Goal: Information Seeking & Learning: Learn about a topic

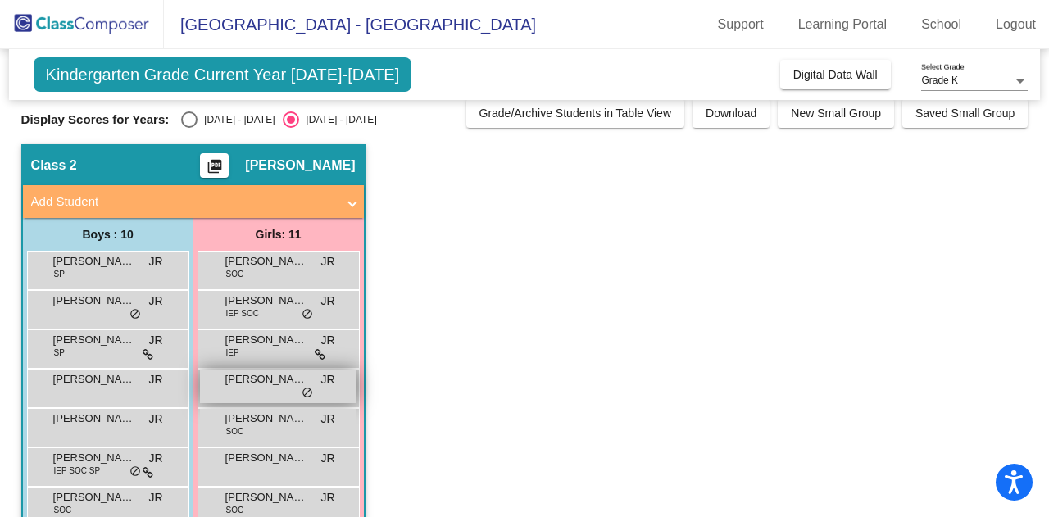
scroll to position [10, 0]
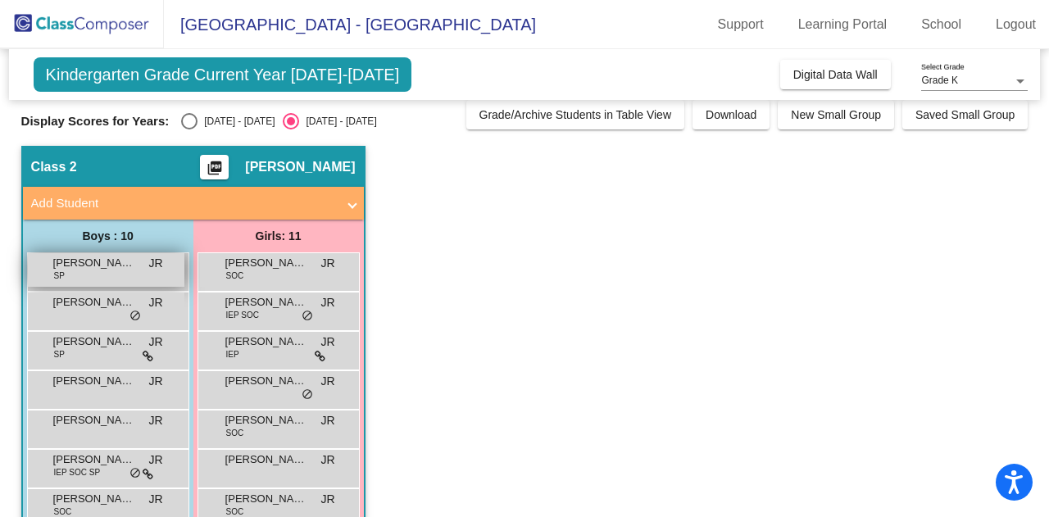
click at [112, 258] on span "[PERSON_NAME]" at bounding box center [94, 263] width 82 height 16
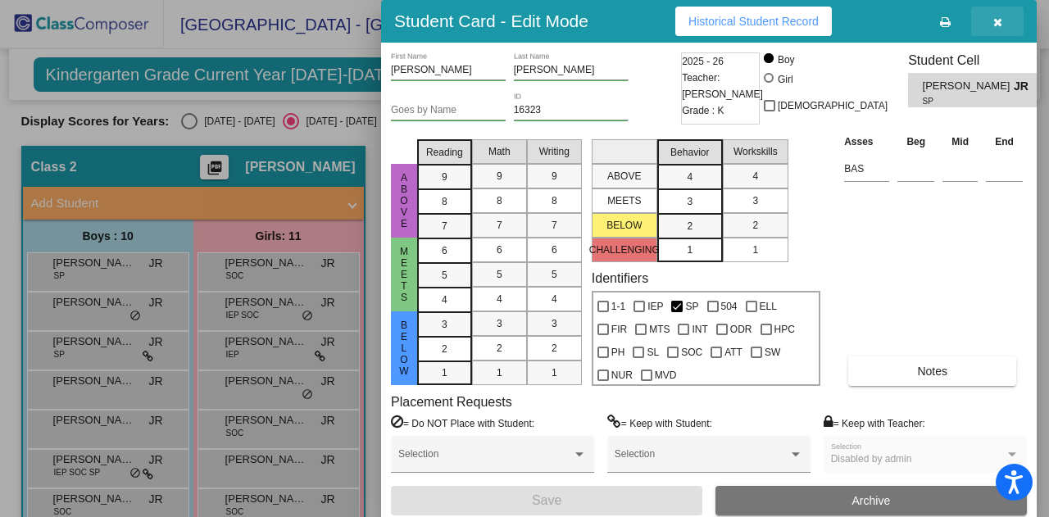
click at [998, 27] on icon "button" at bounding box center [998, 21] width 9 height 11
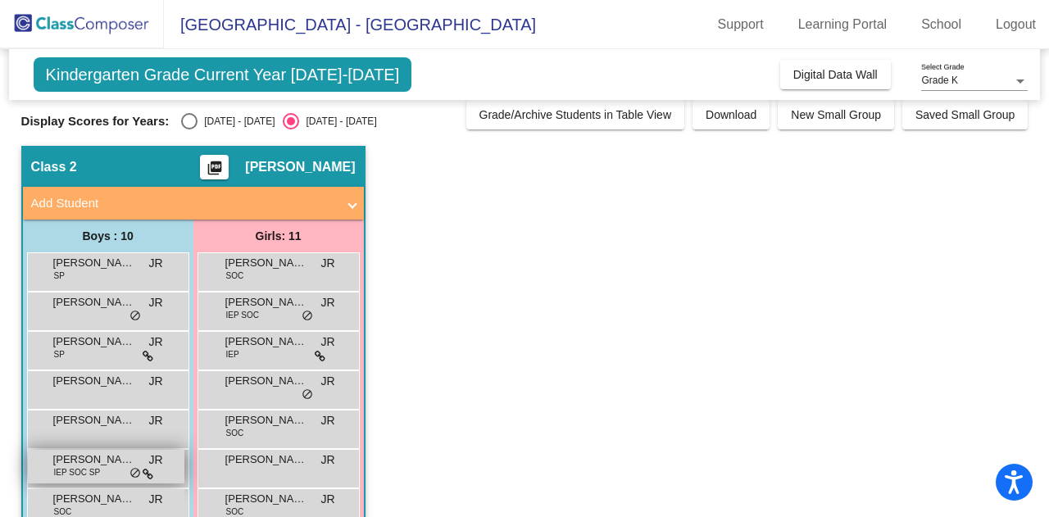
click at [91, 461] on span "[PERSON_NAME]" at bounding box center [94, 460] width 82 height 16
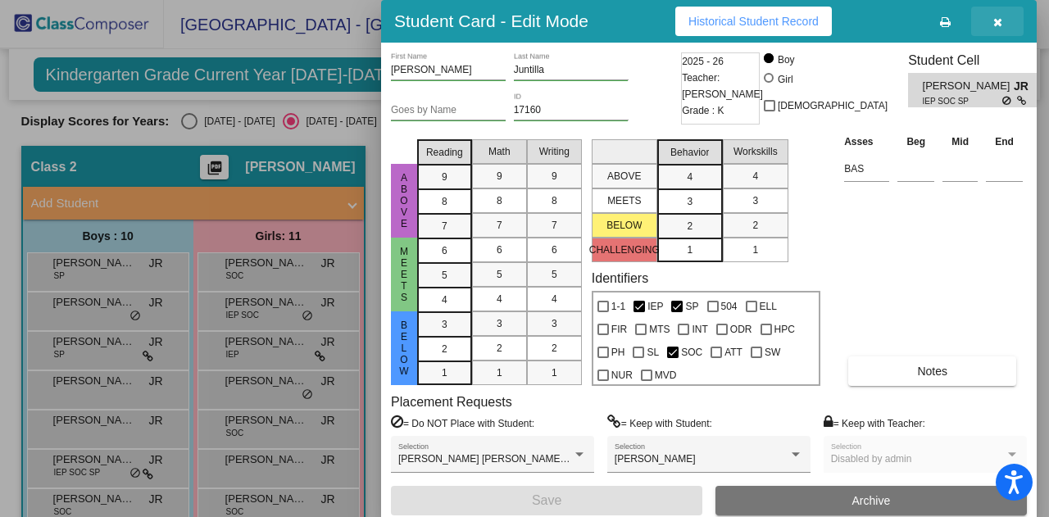
click at [990, 28] on button "button" at bounding box center [997, 22] width 52 height 30
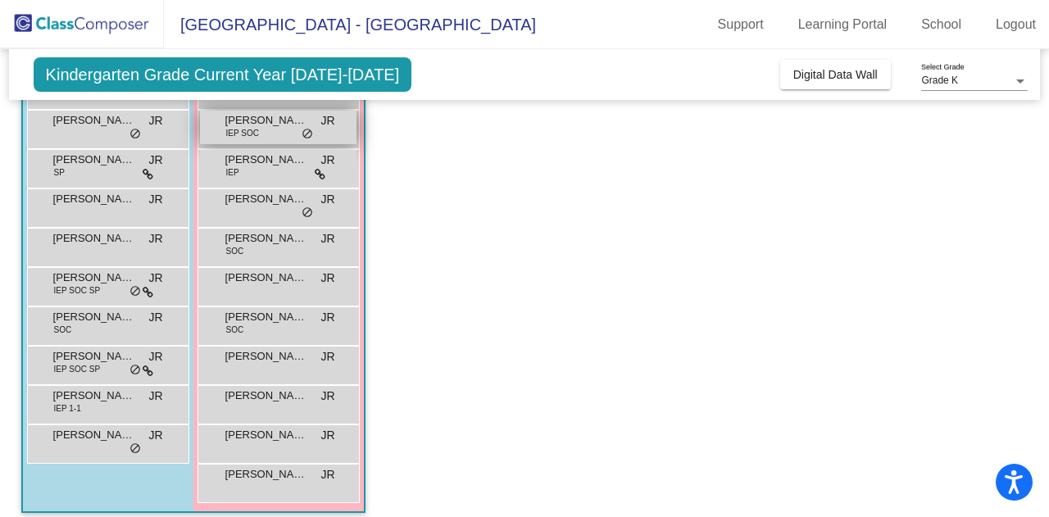
scroll to position [195, 0]
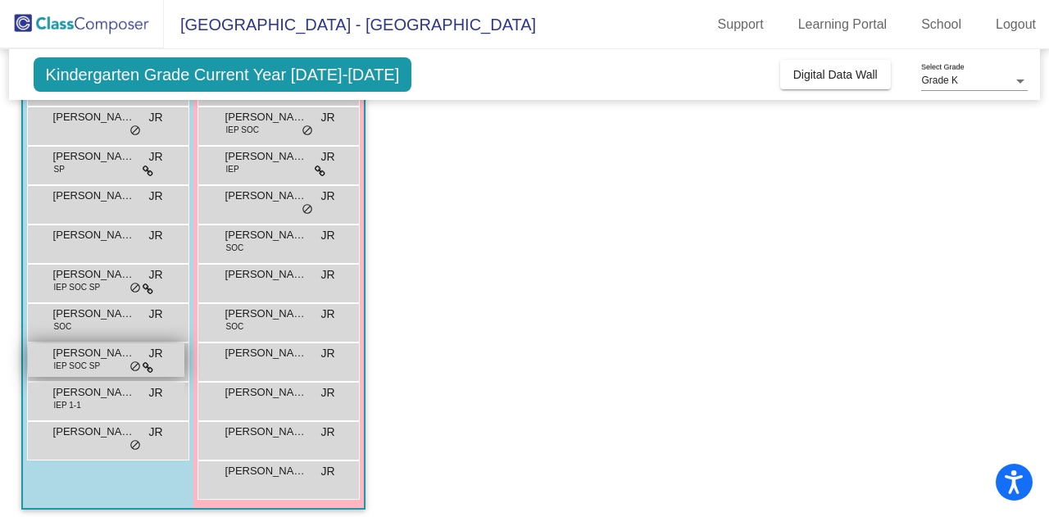
click at [86, 362] on span "IEP SOC SP" at bounding box center [77, 366] width 47 height 12
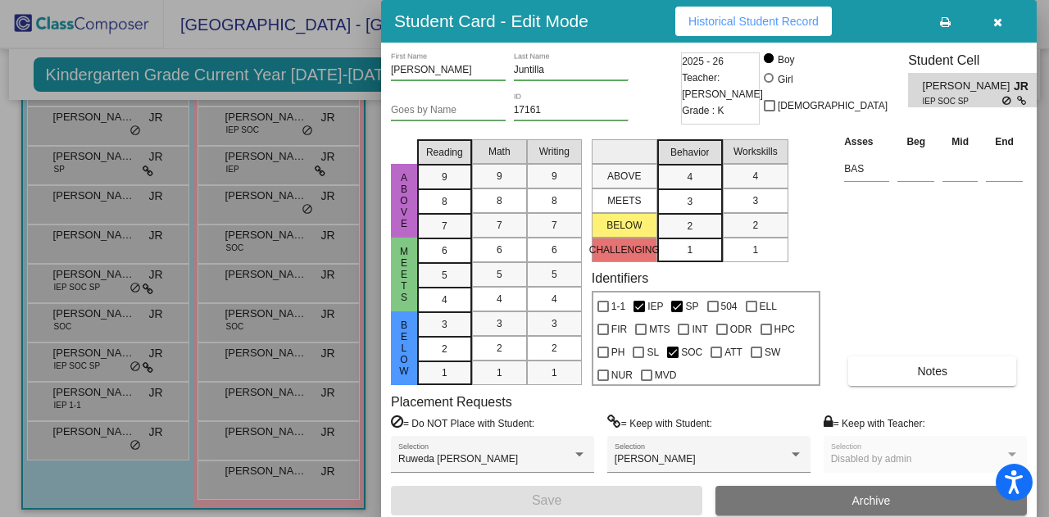
click at [999, 26] on icon "button" at bounding box center [998, 21] width 9 height 11
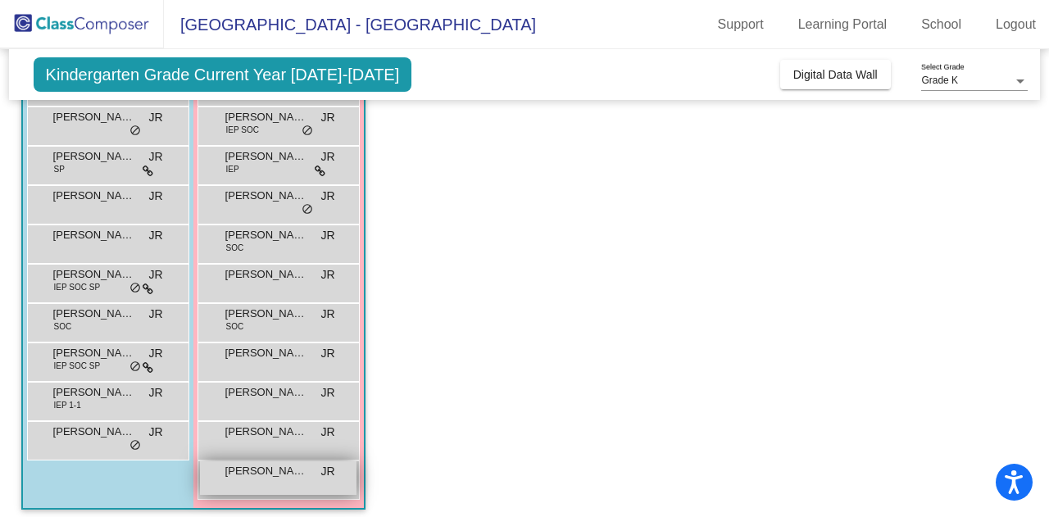
click at [271, 483] on div "[PERSON_NAME] lock do_not_disturb_alt" at bounding box center [278, 479] width 157 height 34
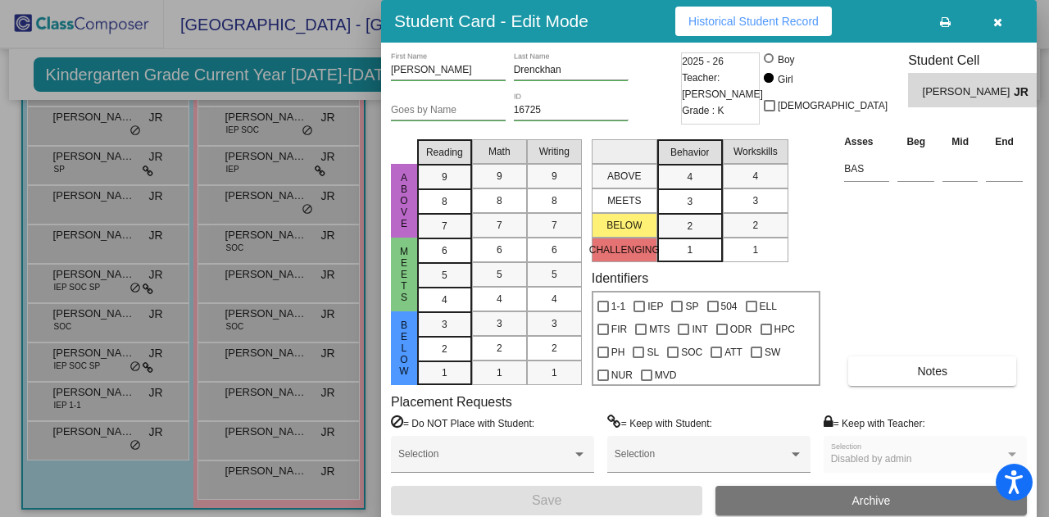
click at [997, 20] on icon "button" at bounding box center [998, 21] width 9 height 11
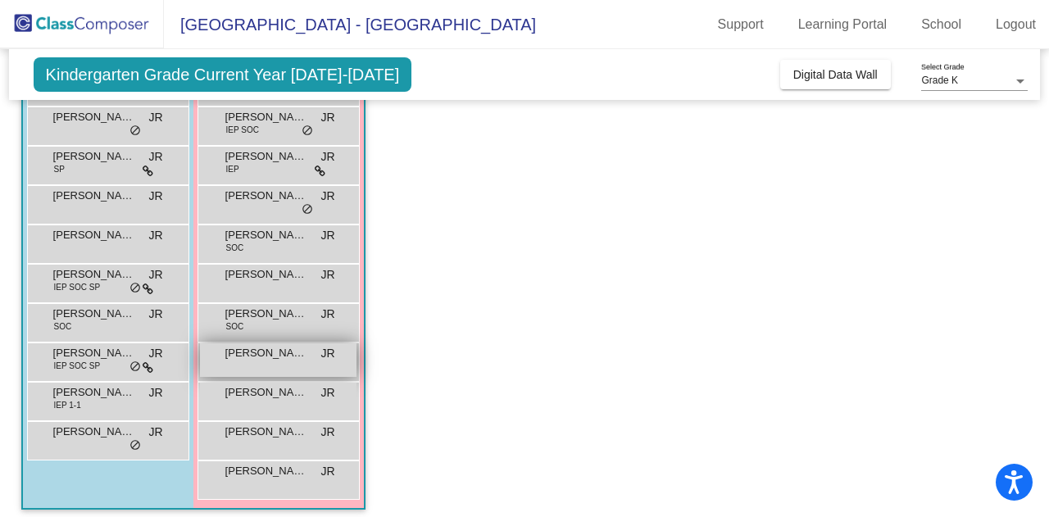
click at [292, 353] on span "[PERSON_NAME]" at bounding box center [266, 353] width 82 height 16
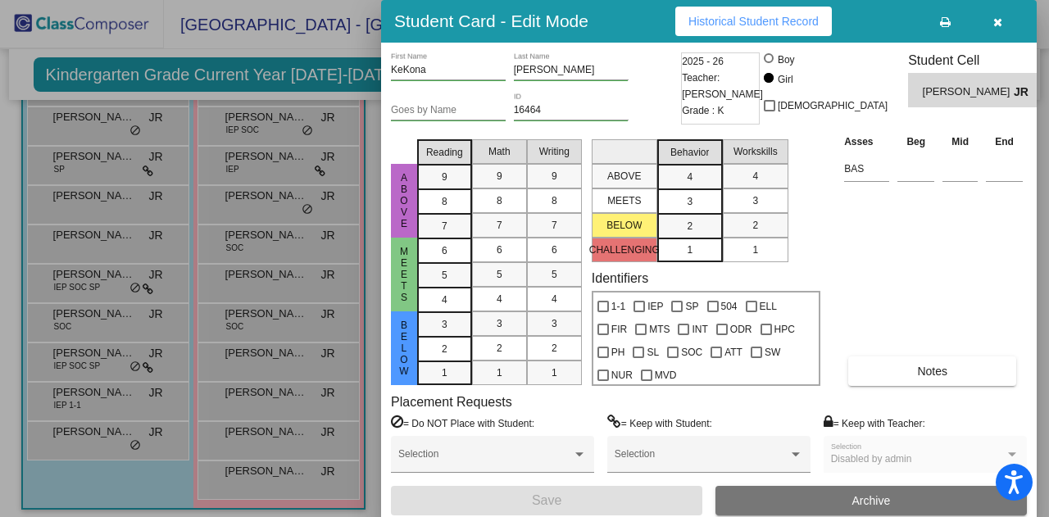
click at [1000, 20] on icon "button" at bounding box center [998, 21] width 9 height 11
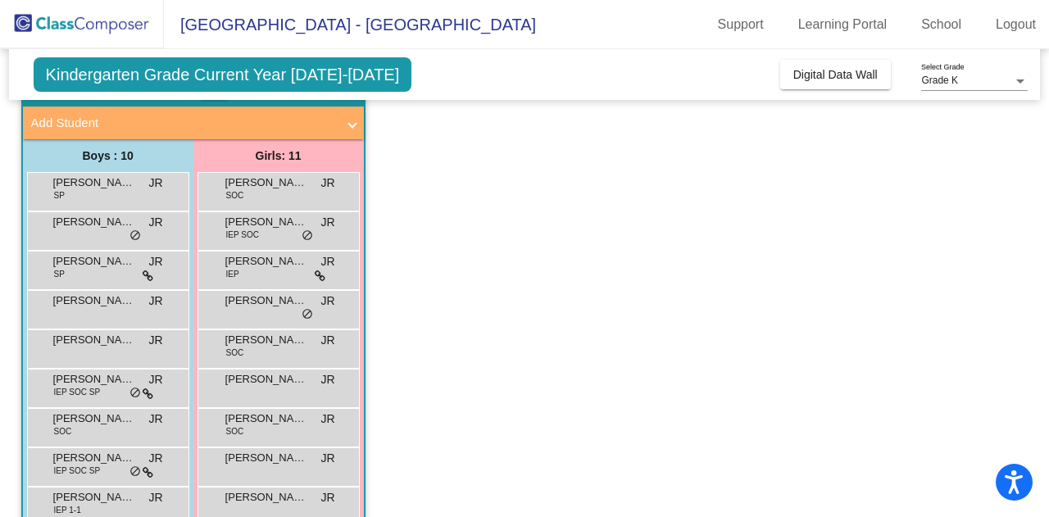
scroll to position [39, 0]
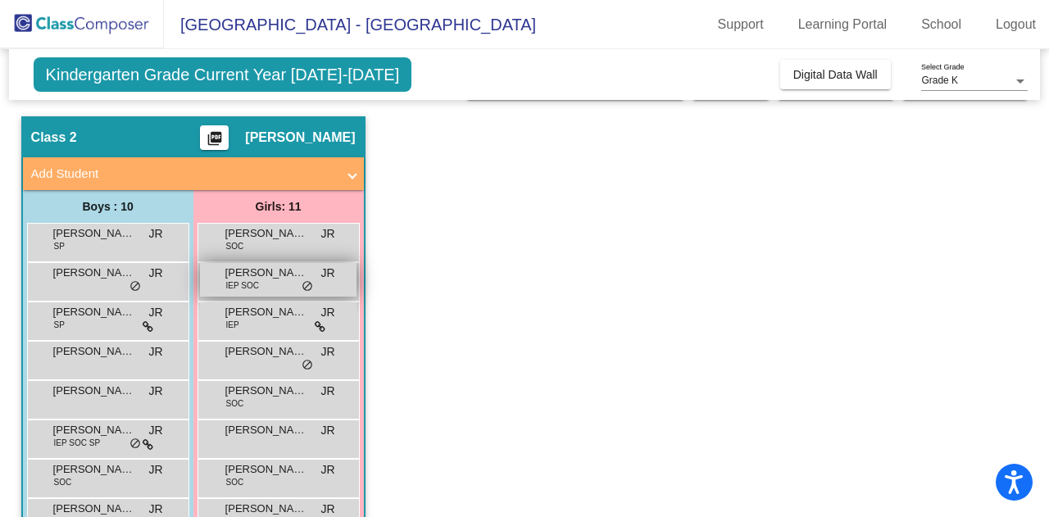
click at [265, 280] on span "[PERSON_NAME]" at bounding box center [266, 273] width 82 height 16
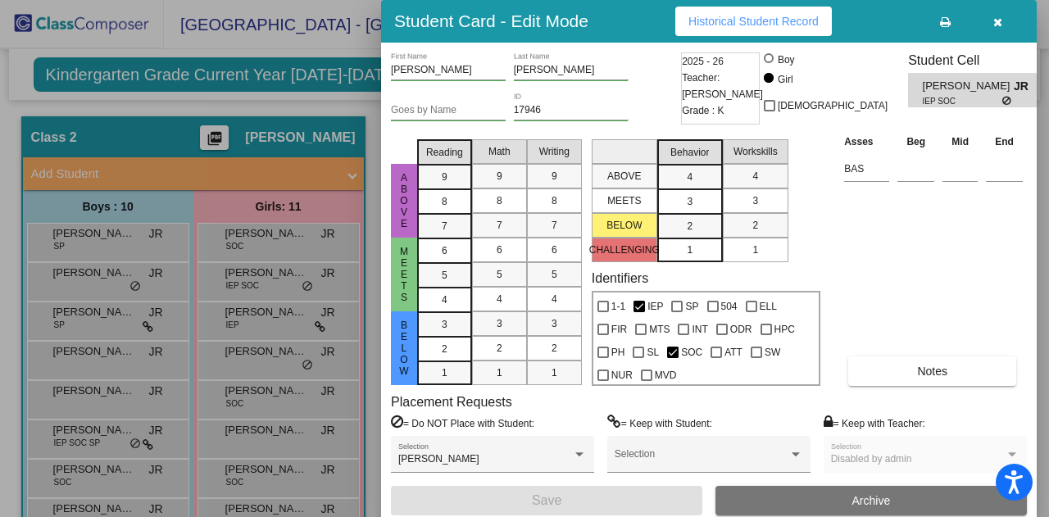
click at [1000, 25] on icon "button" at bounding box center [998, 21] width 9 height 11
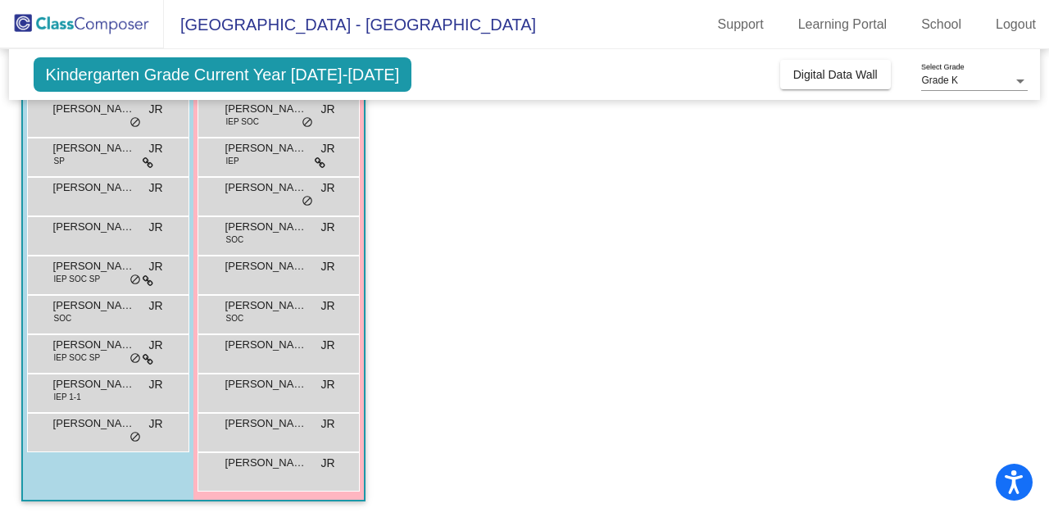
scroll to position [0, 0]
